Goal: Navigation & Orientation: Find specific page/section

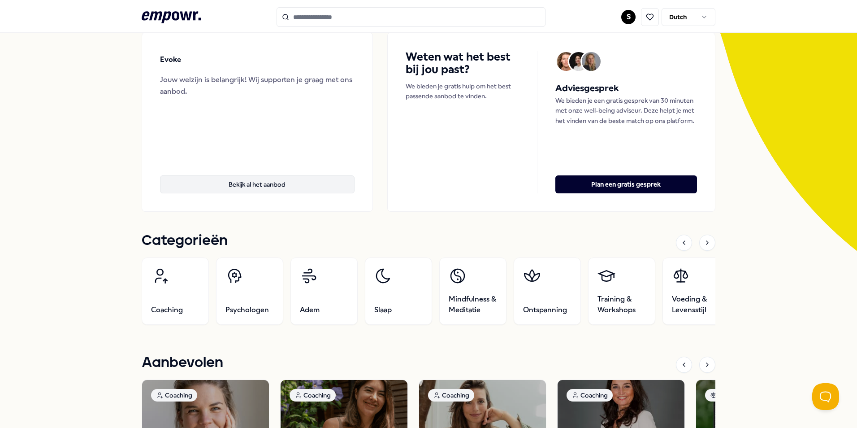
click at [200, 182] on button "Bekijk al het aanbod" at bounding box center [257, 184] width 195 height 18
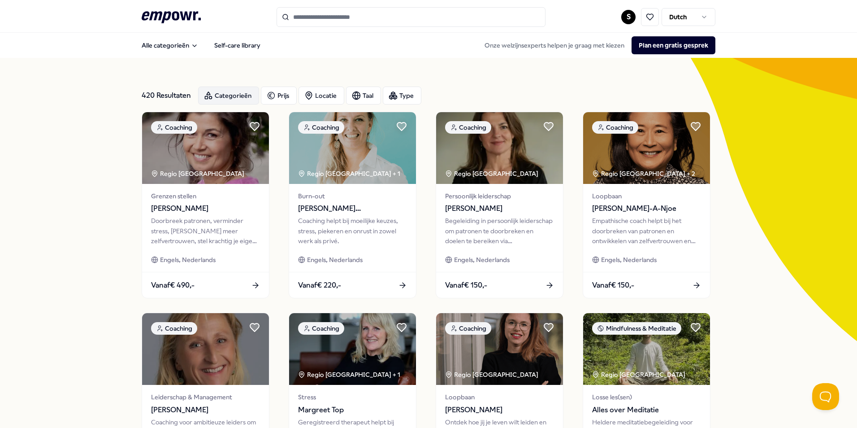
click at [215, 95] on div "Categorieën" at bounding box center [228, 96] width 61 height 18
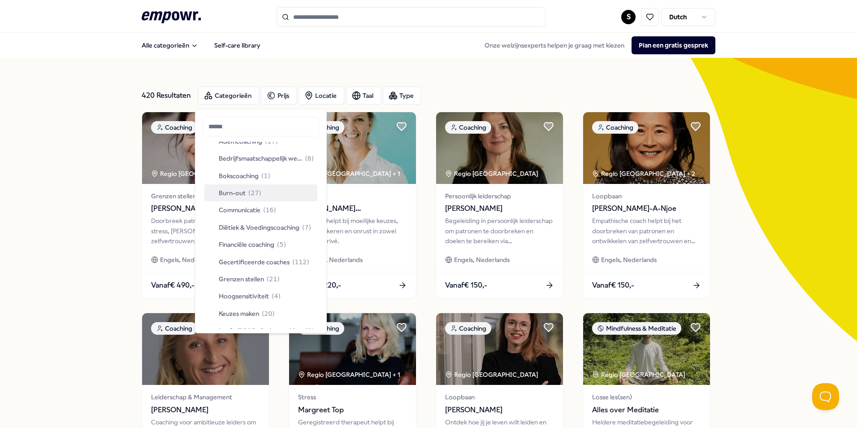
scroll to position [46, 0]
click at [232, 222] on span "Diëtiek & Voedingscoaching" at bounding box center [259, 227] width 81 height 10
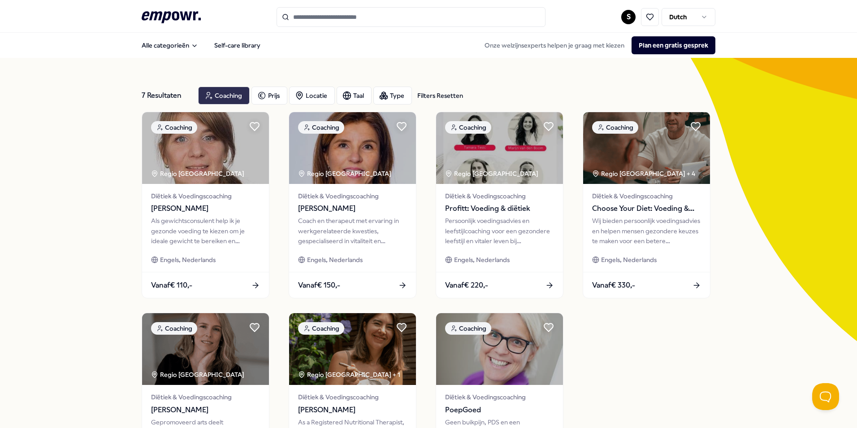
click at [210, 88] on div "Coaching" at bounding box center [224, 96] width 52 height 18
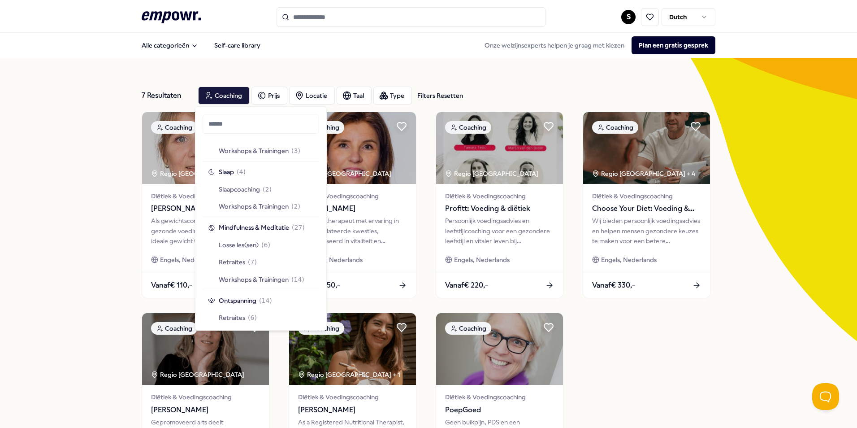
scroll to position [667, 0]
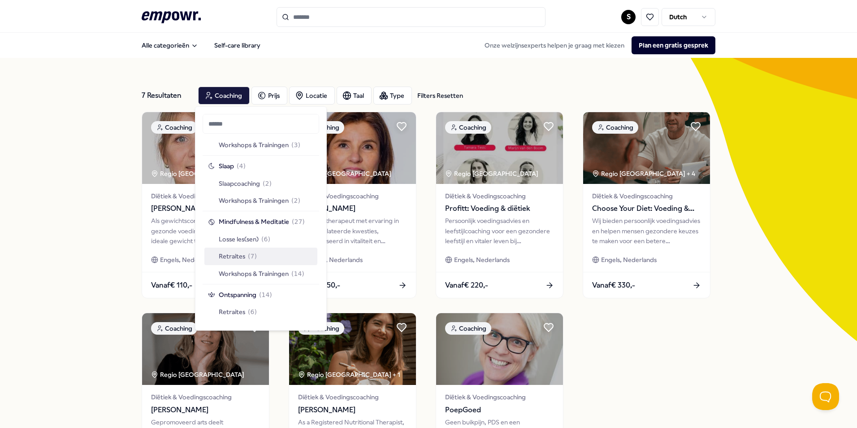
click at [226, 256] on span "Retraites" at bounding box center [232, 256] width 26 height 10
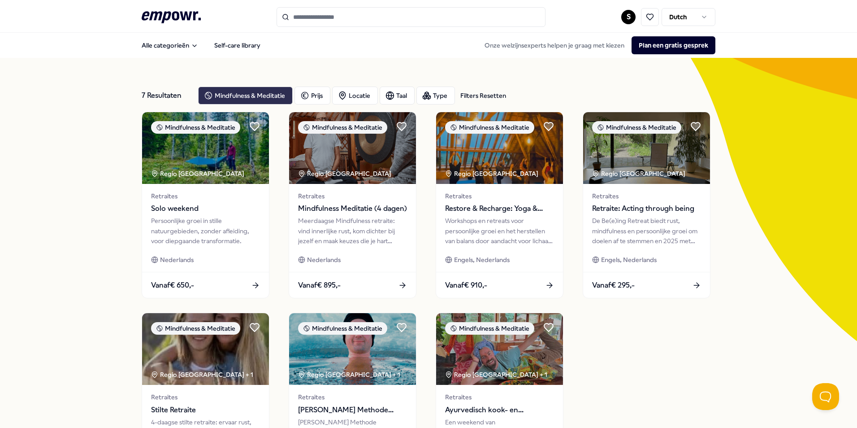
click at [238, 98] on div "Mindfulness & Meditatie" at bounding box center [245, 96] width 95 height 18
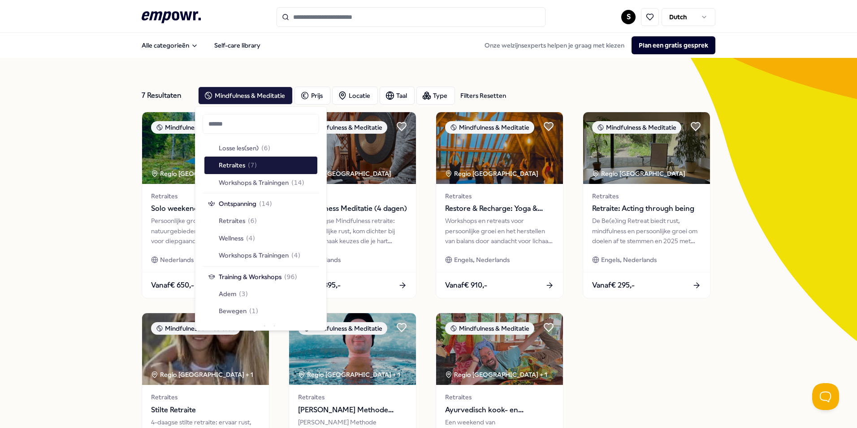
scroll to position [757, 0]
click at [228, 239] on span "Wellness" at bounding box center [231, 239] width 25 height 10
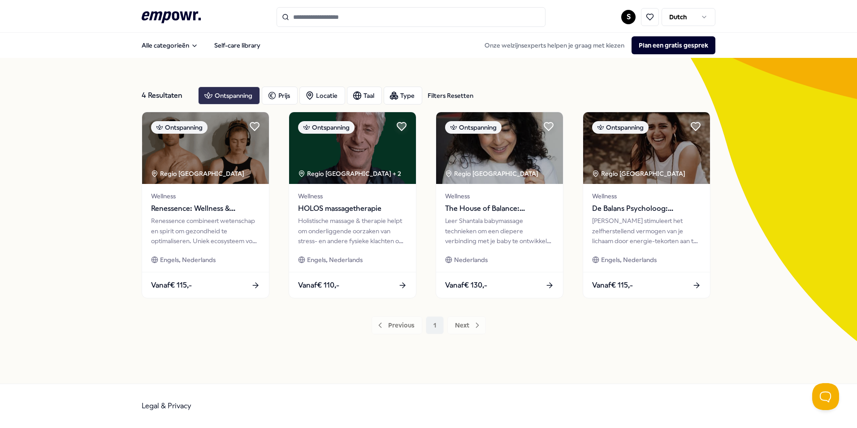
click at [233, 97] on div "Ontspanning" at bounding box center [229, 96] width 62 height 18
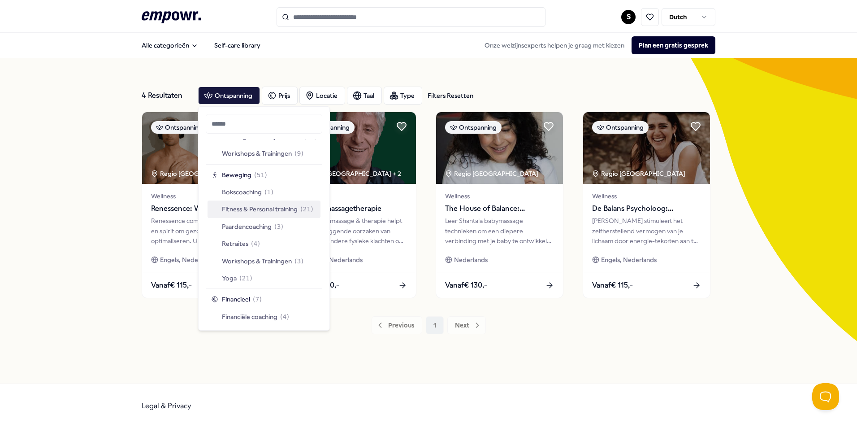
scroll to position [1179, 0]
click at [231, 193] on span "Bokscoaching" at bounding box center [242, 191] width 40 height 10
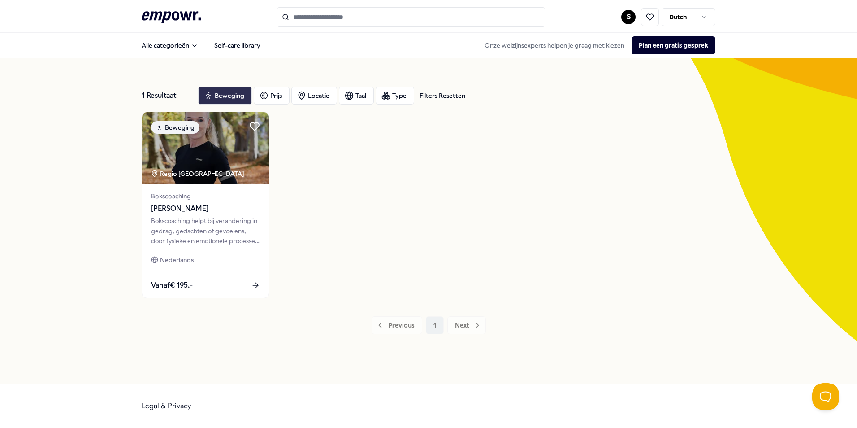
click at [222, 95] on div "Beweging" at bounding box center [225, 96] width 54 height 18
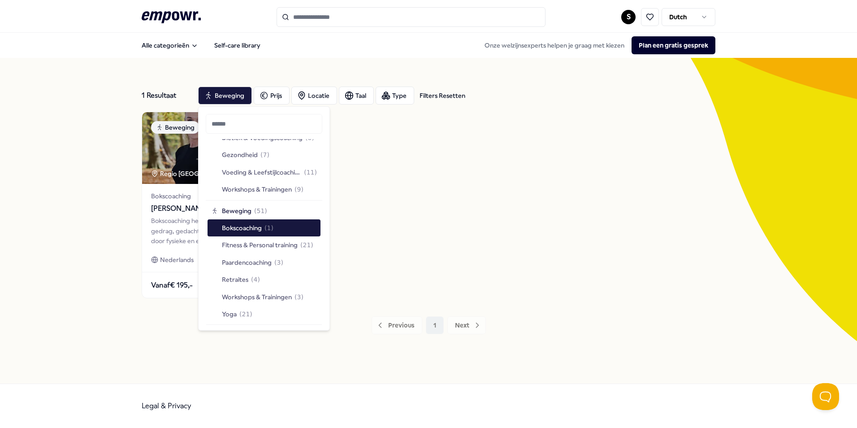
scroll to position [1137, 0]
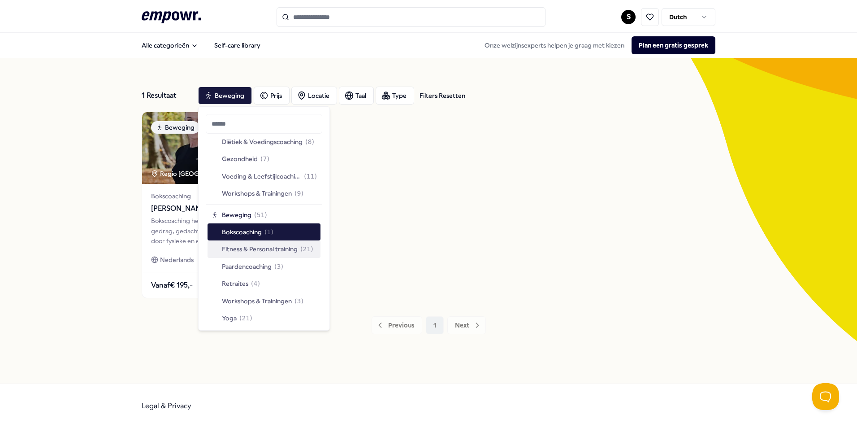
click at [244, 244] on span "Fitness & Personal training" at bounding box center [260, 249] width 76 height 10
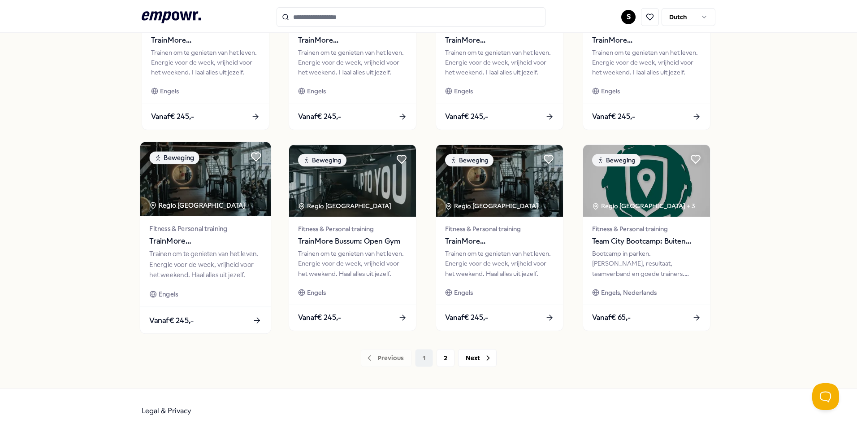
scroll to position [370, 0]
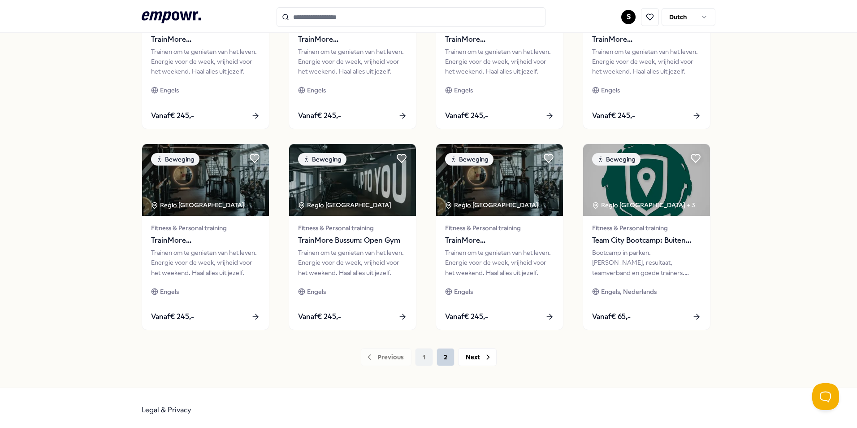
click at [442, 352] on button "2" at bounding box center [446, 357] width 18 height 18
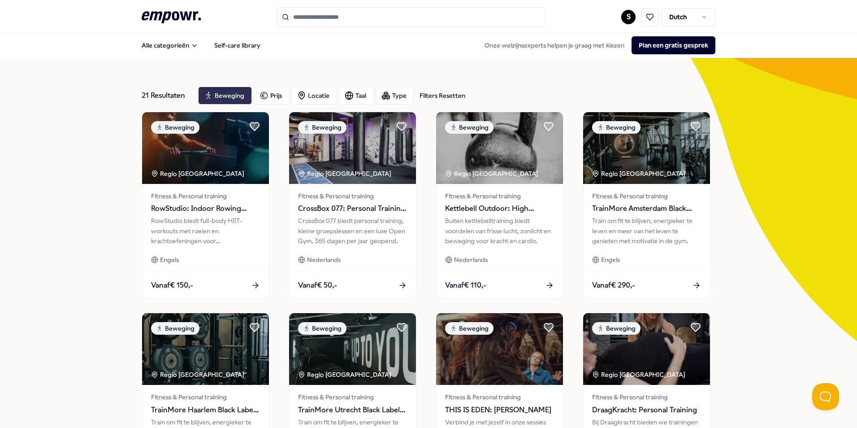
click at [215, 94] on div "Beweging" at bounding box center [225, 96] width 54 height 18
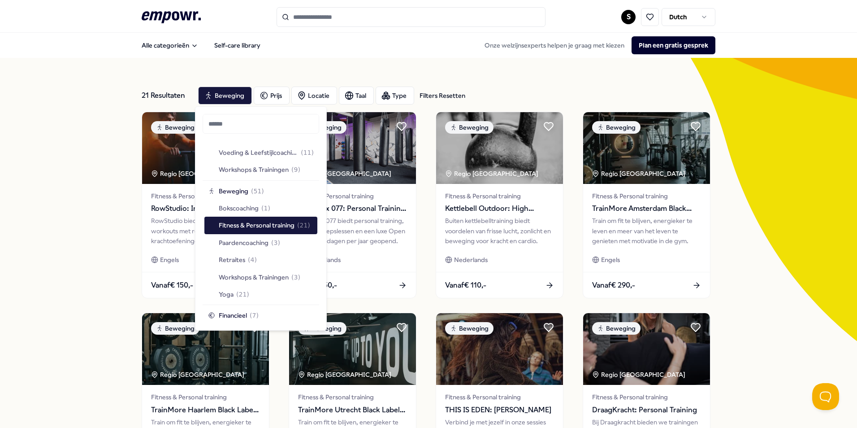
scroll to position [1160, 0]
click at [229, 264] on span "Retraites" at bounding box center [232, 261] width 26 height 10
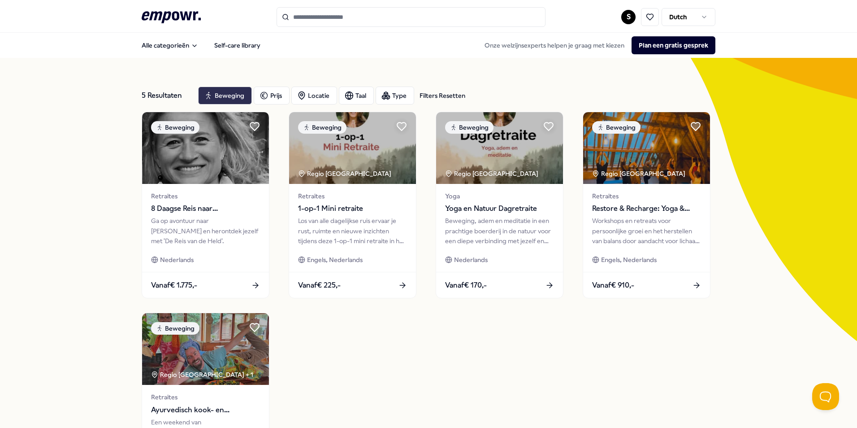
click at [213, 89] on div "Beweging" at bounding box center [225, 96] width 54 height 18
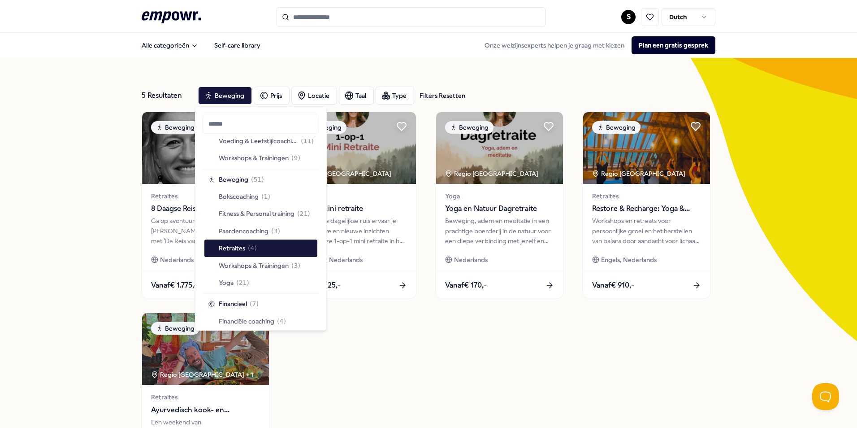
scroll to position [1269, 0]
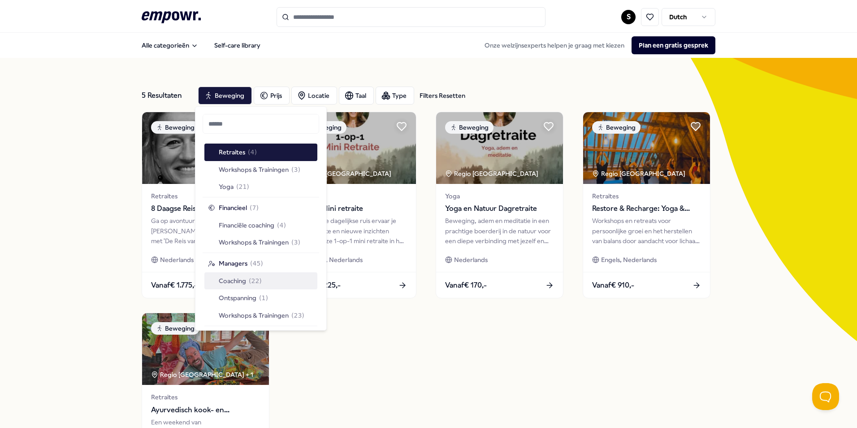
click at [97, 224] on div "5 Resultaten Filters Resetten Beweging Prijs Locatie Taal Type Filters Resetten…" at bounding box center [428, 307] width 857 height 499
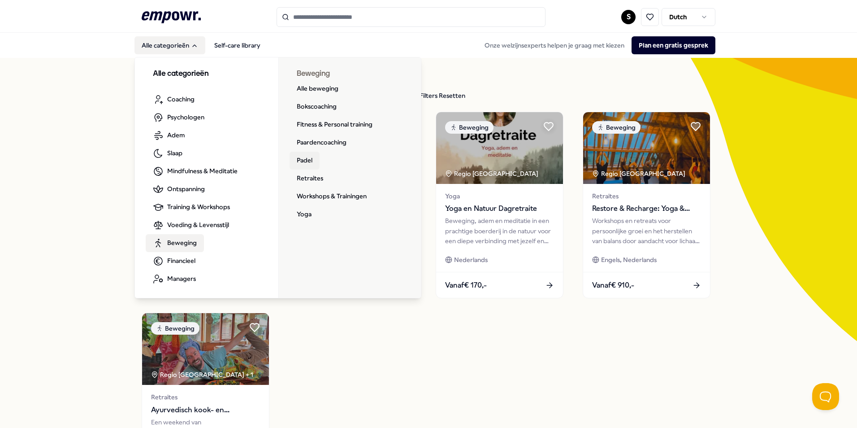
click at [304, 156] on link "Padel" at bounding box center [305, 161] width 30 height 18
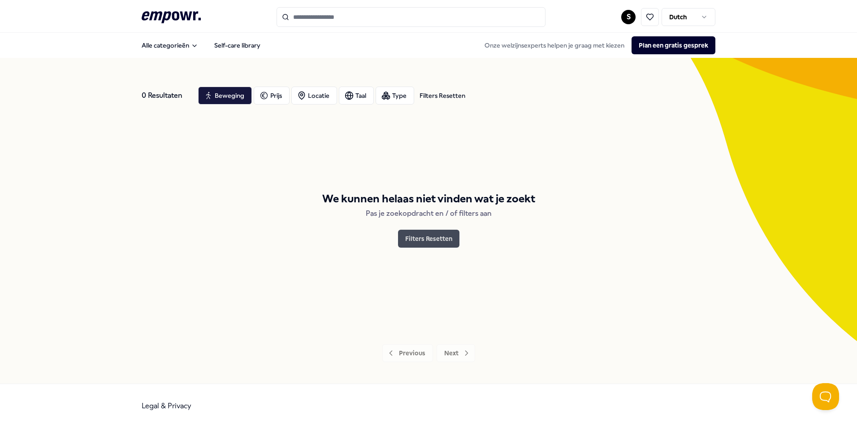
click at [417, 239] on button "Filters Resetten" at bounding box center [428, 239] width 61 height 18
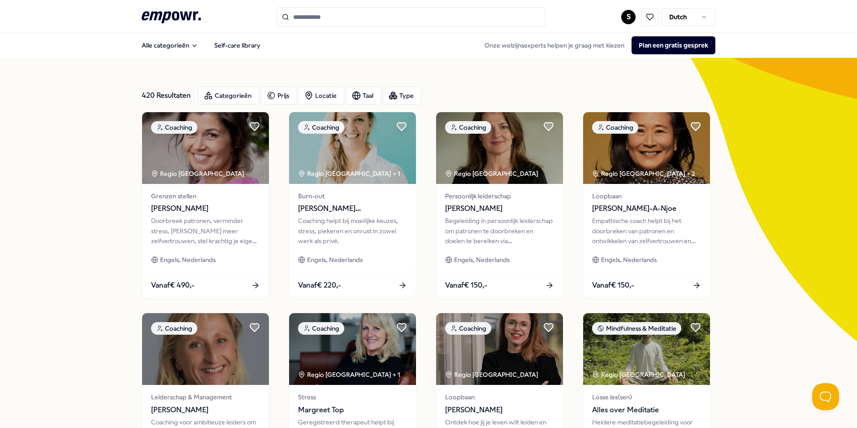
click at [182, 22] on icon ".empowr-logo_svg__cls-1{fill:#03032f}" at bounding box center [171, 17] width 59 height 17
